Goal: Register for event/course

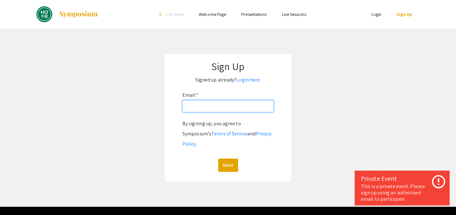
click at [212, 108] on input "Email: *" at bounding box center [228, 106] width 91 height 12
click at [327, 84] on app-signup "Sign Up Signed up already? Login here. Email: * By signing up, you agree to Sym…" at bounding box center [228, 117] width 456 height 127
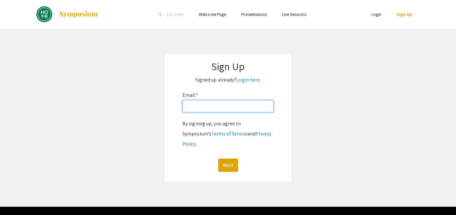
click at [235, 109] on input "Email: *" at bounding box center [228, 106] width 91 height 12
type input "[EMAIL_ADDRESS][DOMAIN_NAME]"
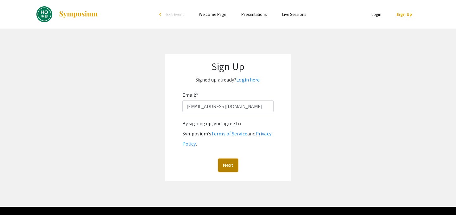
click at [233, 158] on button "Next" at bounding box center [228, 164] width 20 height 13
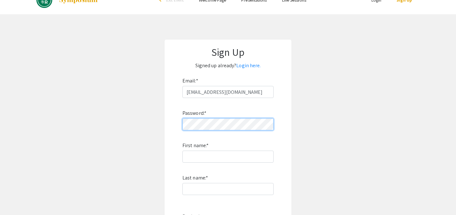
scroll to position [30, 0]
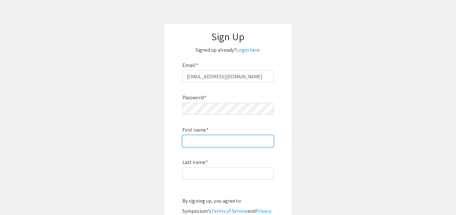
click at [227, 136] on input "First name: *" at bounding box center [228, 141] width 91 height 12
type input "Mehuli"
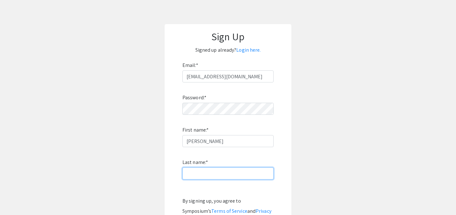
click at [188, 174] on input "Last name: *" at bounding box center [228, 173] width 91 height 12
type input "Basu Roy"
click at [341, 146] on app-signup "Sign Up Signed up already? Login here. Email: * mbasuro1@jh.edu Password: * Fir…" at bounding box center [228, 141] width 456 height 235
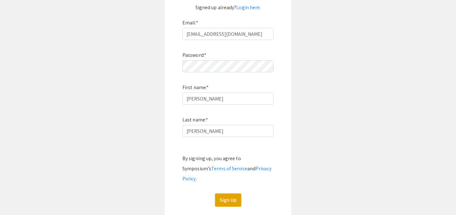
scroll to position [109, 0]
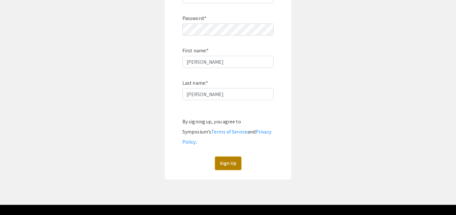
click at [236, 157] on button "Sign Up" at bounding box center [228, 163] width 26 height 13
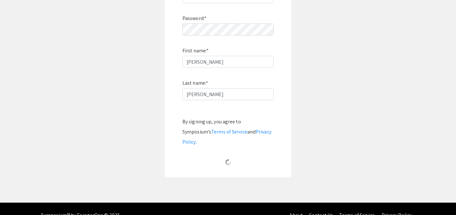
scroll to position [23, 0]
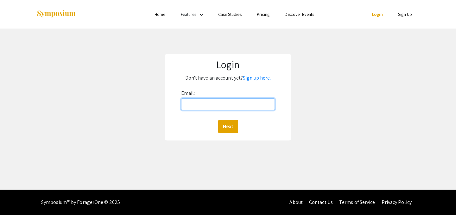
click at [250, 109] on input "Email:" at bounding box center [228, 104] width 94 height 12
type input "[EMAIL_ADDRESS][DOMAIN_NAME]"
click at [218, 120] on button "Next" at bounding box center [228, 126] width 20 height 13
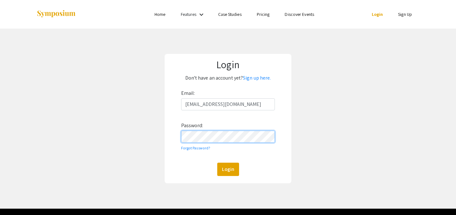
click at [217, 163] on button "Login" at bounding box center [228, 169] width 22 height 13
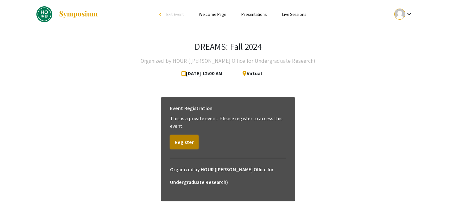
click at [196, 141] on button "Register" at bounding box center [184, 142] width 29 height 14
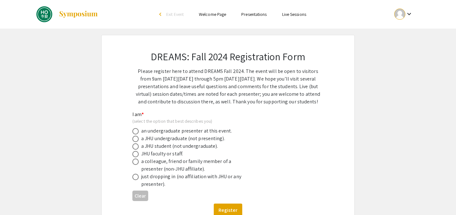
click at [194, 140] on div "a JHU undergraduate (not presenting)." at bounding box center [183, 139] width 84 height 8
click at [137, 138] on span at bounding box center [135, 139] width 6 height 6
click at [137, 138] on input "radio" at bounding box center [135, 139] width 6 height 6
radio input "true"
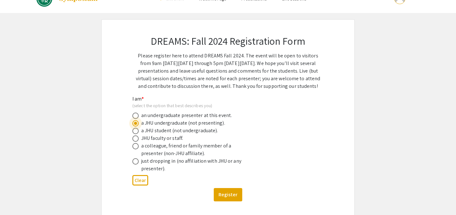
scroll to position [19, 0]
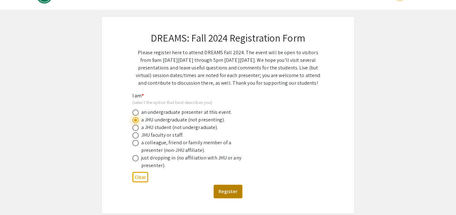
click at [223, 192] on button "Register" at bounding box center [228, 191] width 29 height 13
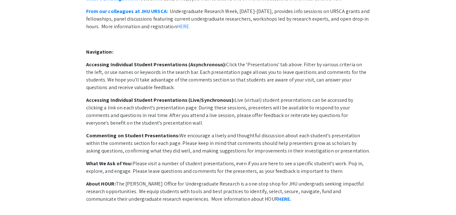
scroll to position [188, 0]
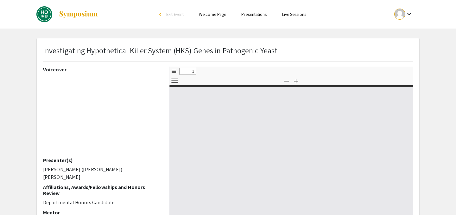
type input "0"
select select "custom"
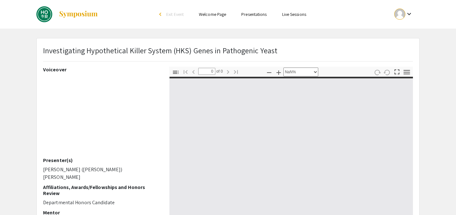
type input "1"
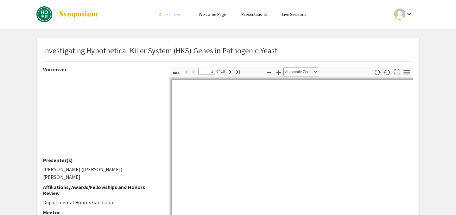
select select "auto"
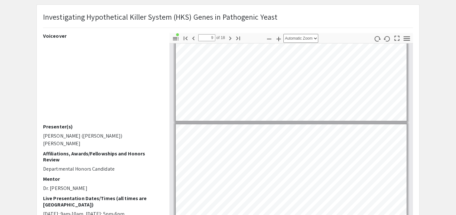
scroll to position [1072, 0]
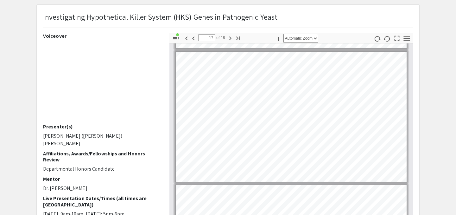
type input "18"
